Goal: Transaction & Acquisition: Purchase product/service

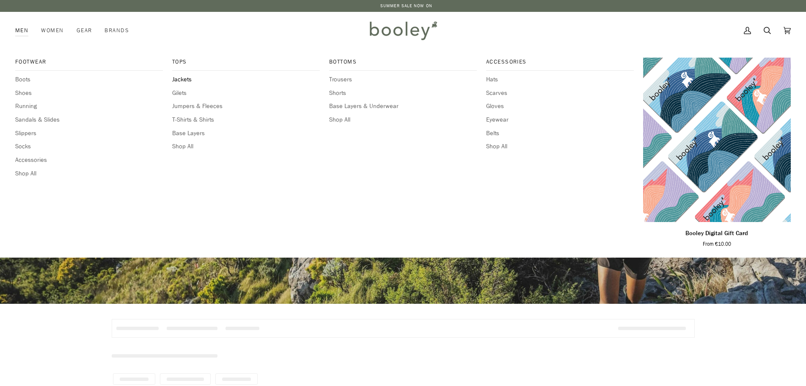
click at [185, 79] on span "Jackets" at bounding box center [246, 79] width 148 height 9
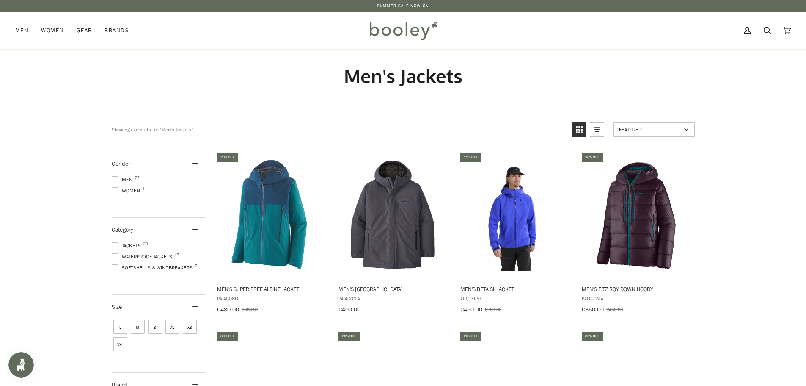
click at [113, 243] on span at bounding box center [115, 245] width 7 height 7
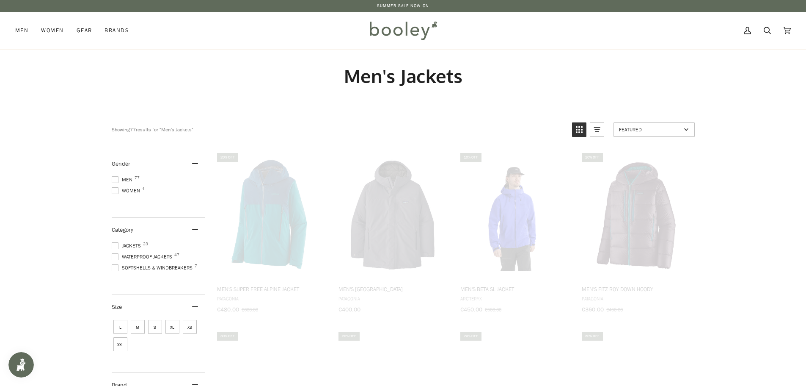
click at [136, 327] on span "M" at bounding box center [138, 327] width 14 height 14
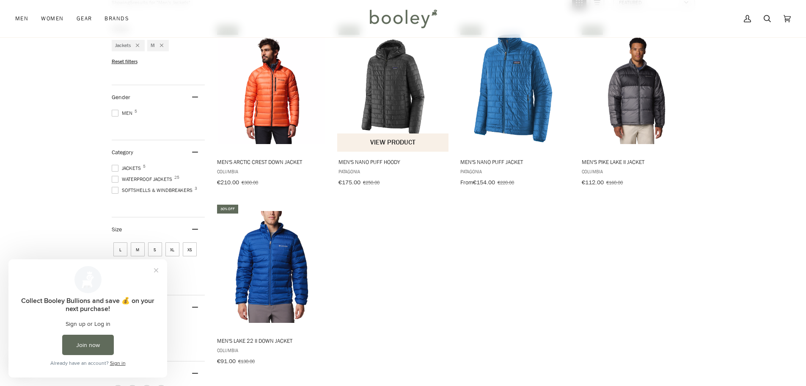
click at [391, 85] on img "Men's Nano Puff Hoody" at bounding box center [393, 88] width 112 height 112
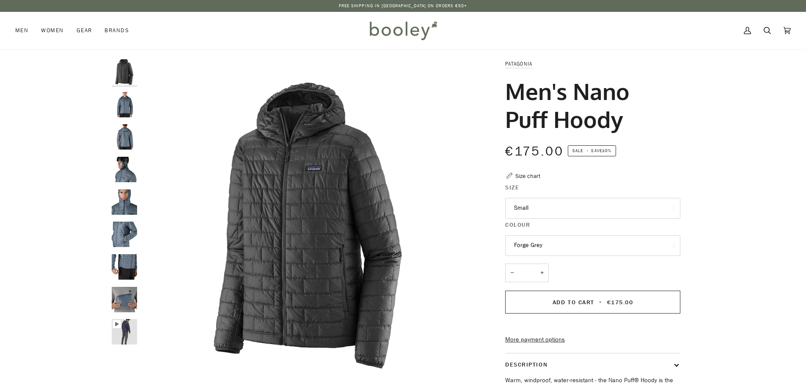
click at [124, 328] on img "Men's Nano Puff Hoody" at bounding box center [124, 331] width 25 height 25
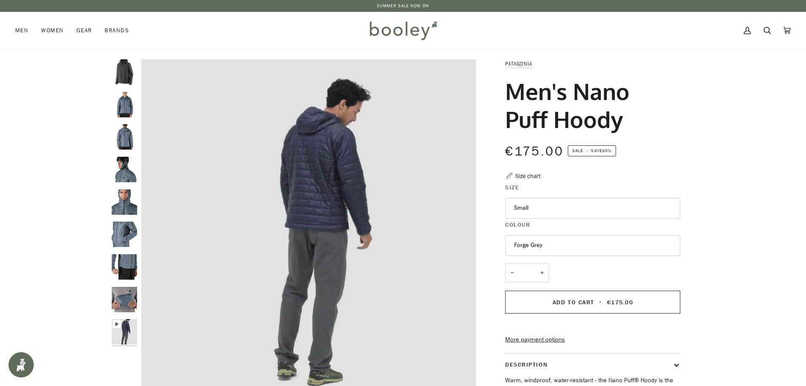
click at [126, 296] on img "Men's Nano Puff Hoody" at bounding box center [124, 299] width 25 height 25
type input "****"
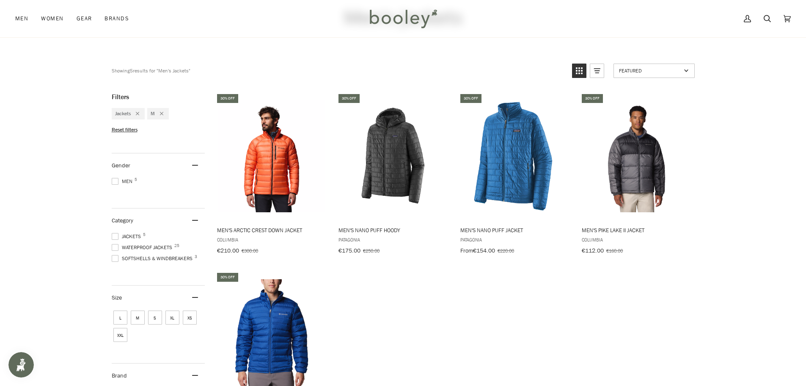
scroll to position [46, 0]
